Goal: Find specific page/section

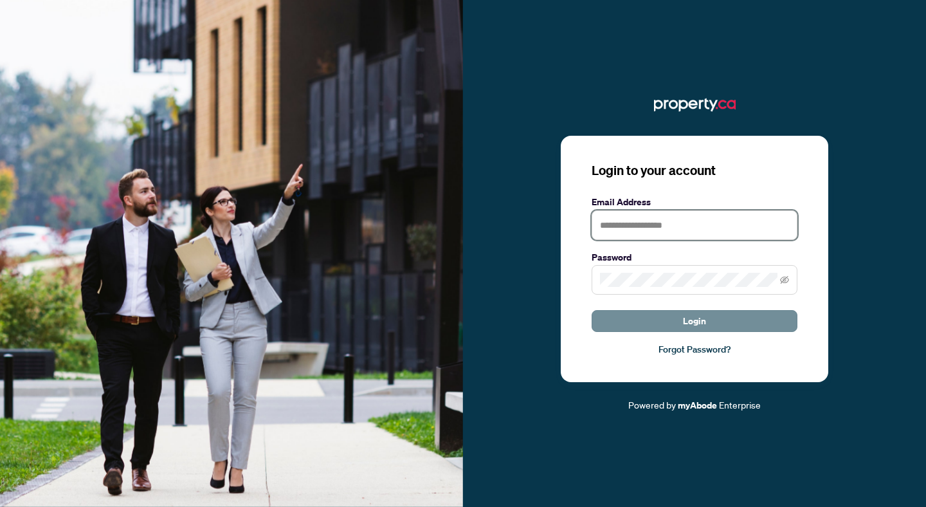
type input "**********"
click at [651, 327] on button "Login" at bounding box center [694, 321] width 206 height 22
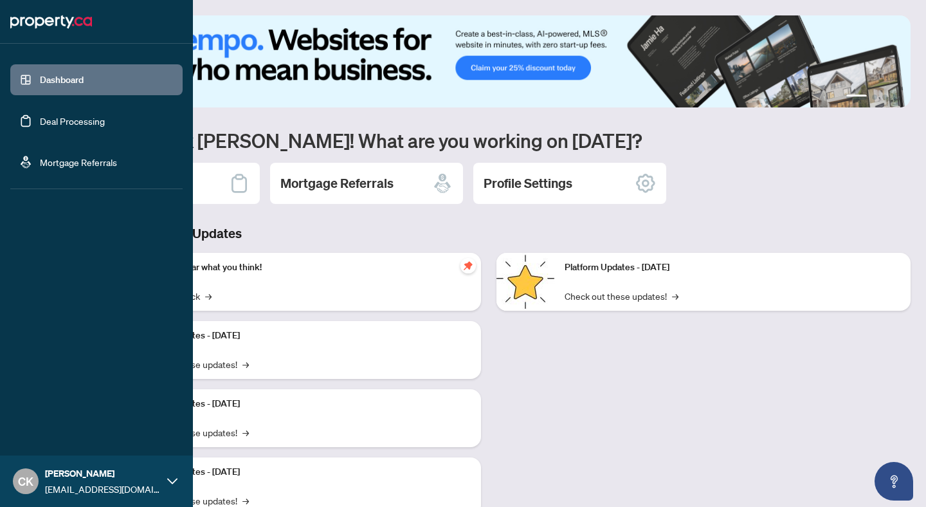
click at [40, 115] on link "Deal Processing" at bounding box center [72, 121] width 65 height 12
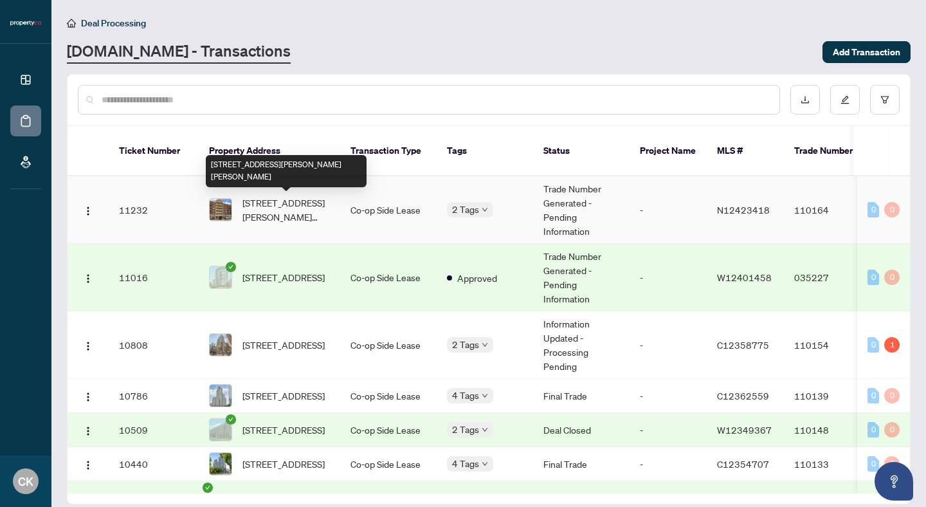
click at [251, 213] on span "[STREET_ADDRESS][PERSON_NAME][PERSON_NAME]" at bounding box center [285, 209] width 87 height 28
